Goal: Check status: Check status

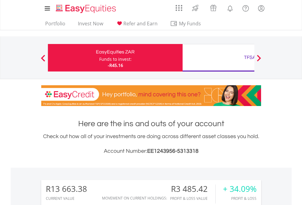
scroll to position [59, 96]
click at [99, 58] on div "Funds to invest:" at bounding box center [115, 59] width 32 height 6
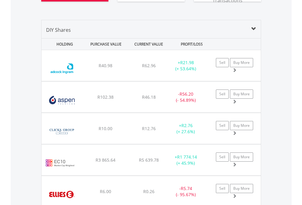
scroll to position [727, 0]
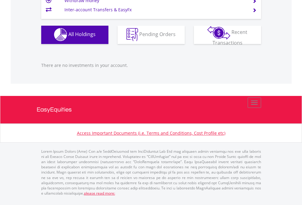
scroll to position [59, 96]
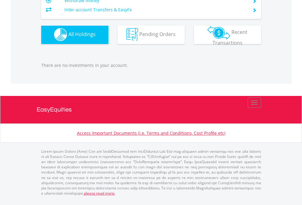
scroll to position [604, 0]
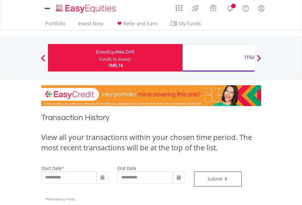
type input "**********"
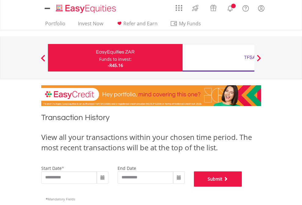
click at [242, 186] on button "Submit" at bounding box center [218, 178] width 48 height 15
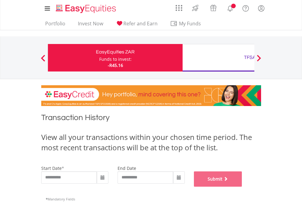
scroll to position [247, 0]
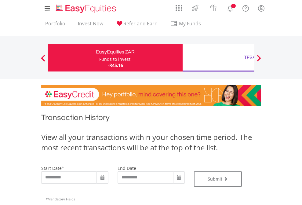
click at [218, 58] on div "TFSA" at bounding box center [249, 57] width 127 height 9
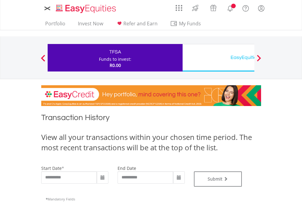
type input "**********"
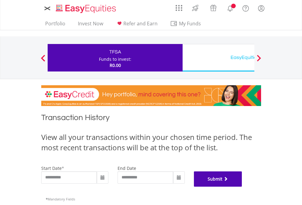
click at [242, 186] on button "Submit" at bounding box center [218, 178] width 48 height 15
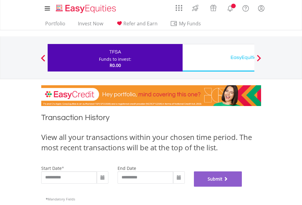
scroll to position [247, 0]
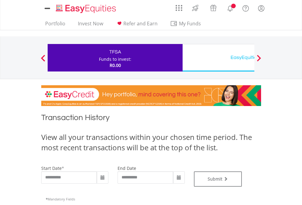
click at [218, 58] on div "EasyEquities USD" at bounding box center [249, 57] width 127 height 9
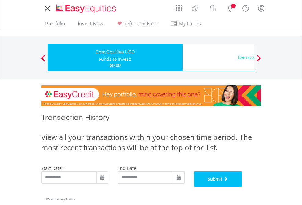
click at [242, 186] on button "Submit" at bounding box center [218, 178] width 48 height 15
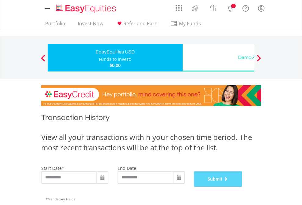
scroll to position [247, 0]
